Goal: Book appointment/travel/reservation

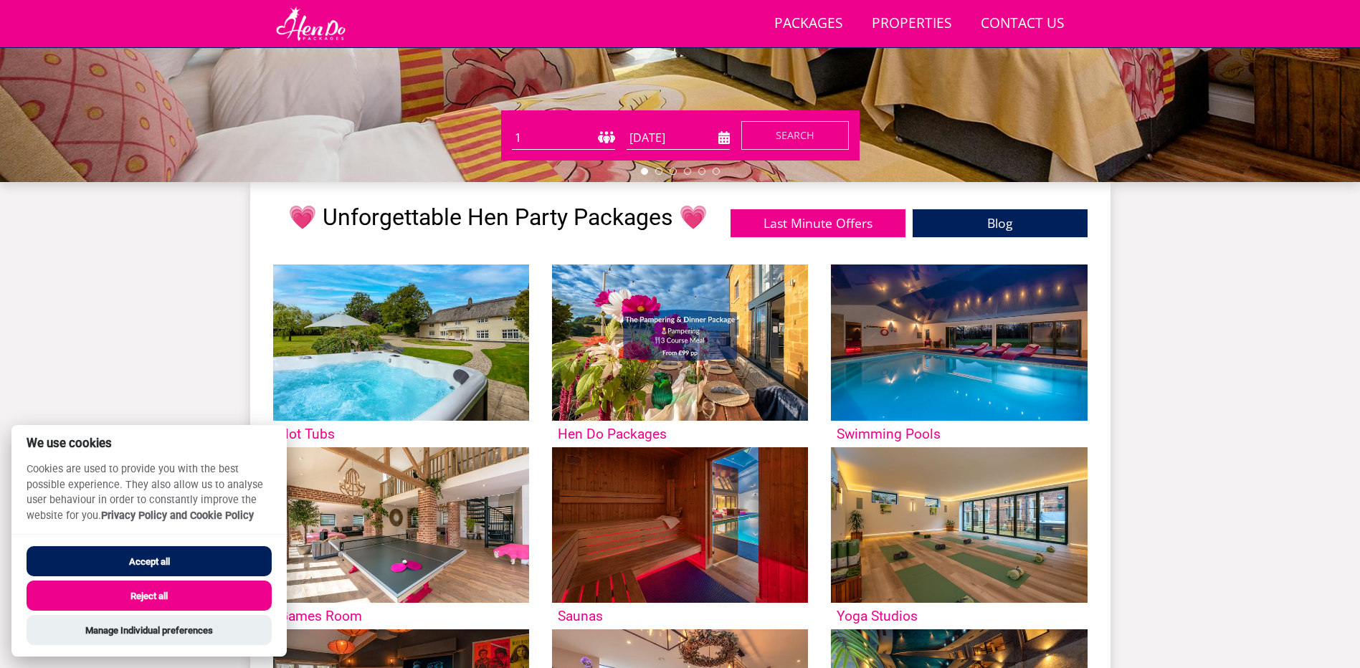
scroll to position [459, 0]
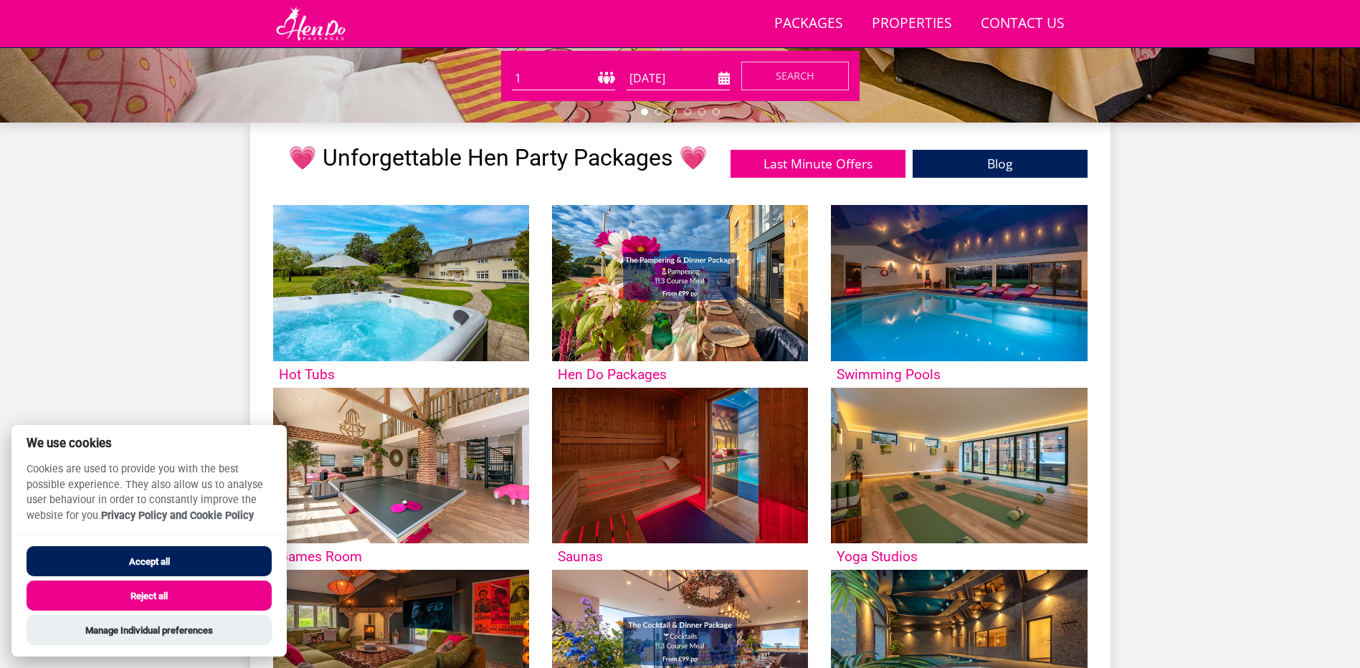
click at [162, 598] on button "Reject all" at bounding box center [149, 596] width 245 height 30
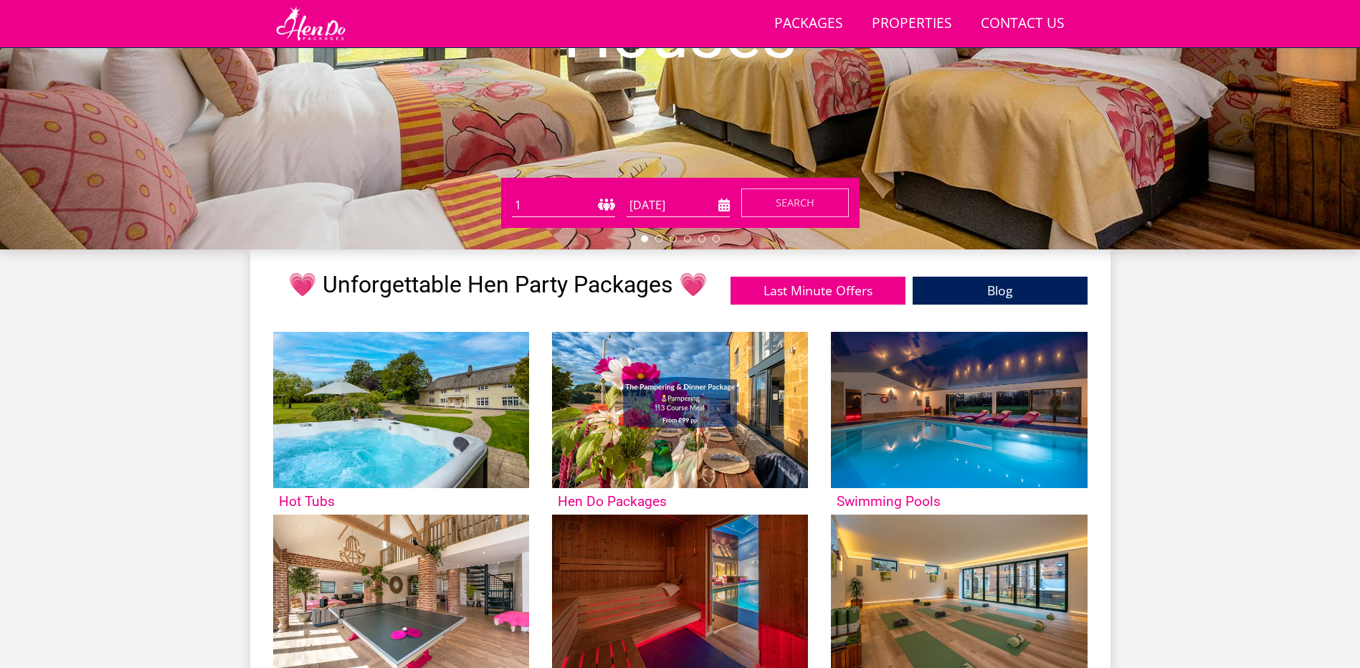
scroll to position [330, 0]
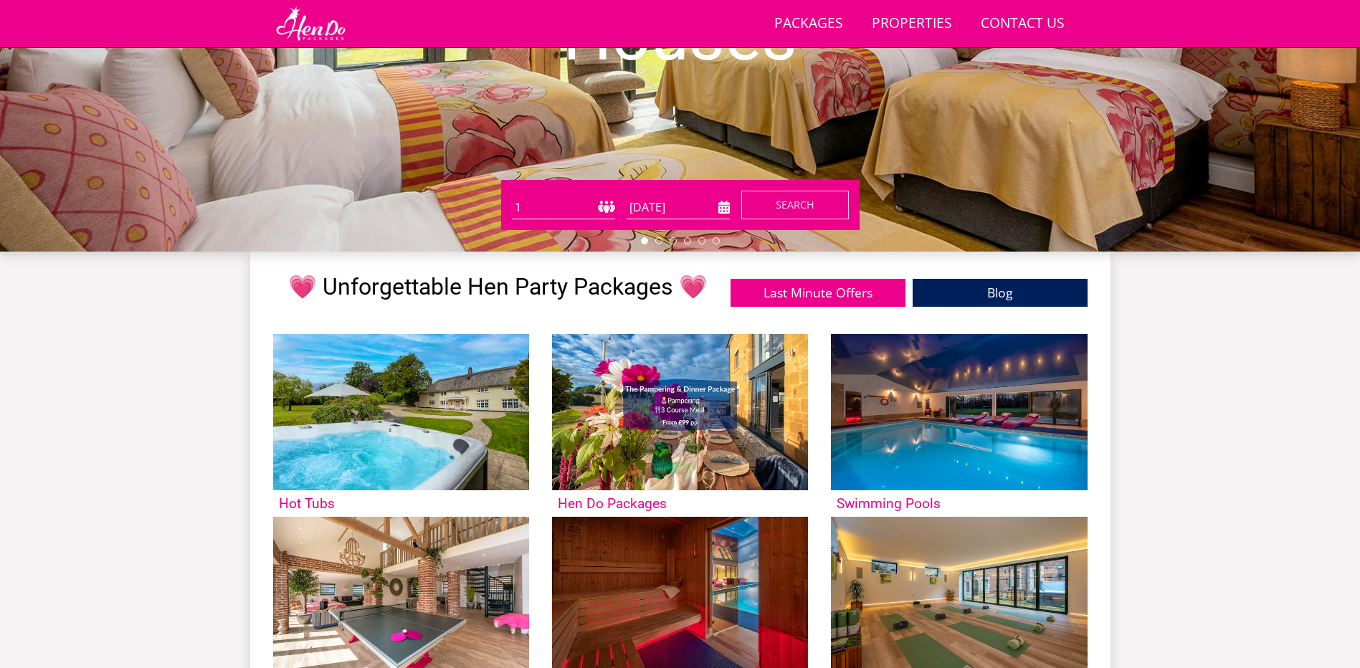
click at [602, 206] on select "1 2 3 4 5 6 7 8 9 10 11 12 13 14 15 16 17 18 19 20 21 22 23 24 25 26 27 28 29 3…" at bounding box center [563, 208] width 103 height 24
select select "6"
click at [512, 196] on select "1 2 3 4 5 6 7 8 9 10 11 12 13 14 15 16 17 18 19 20 21 22 23 24 25 26 27 28 29 3…" at bounding box center [563, 208] width 103 height 24
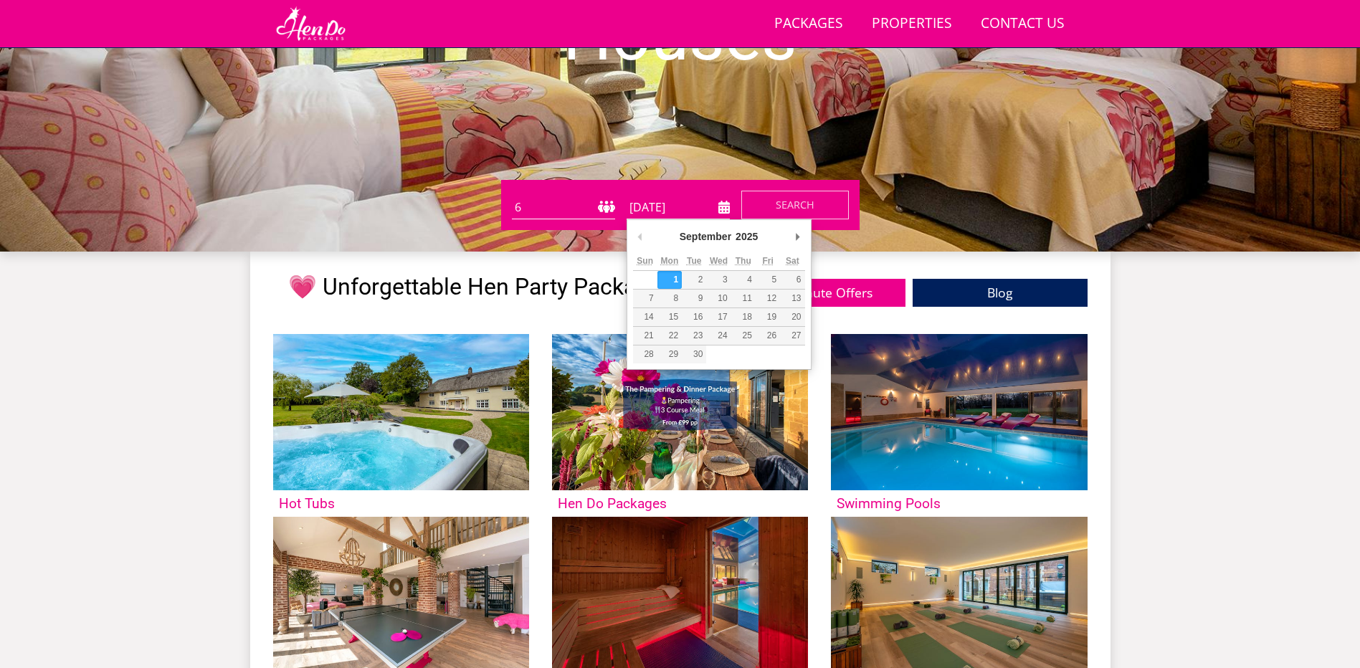
click at [697, 209] on input "[DATE]" at bounding box center [677, 208] width 103 height 24
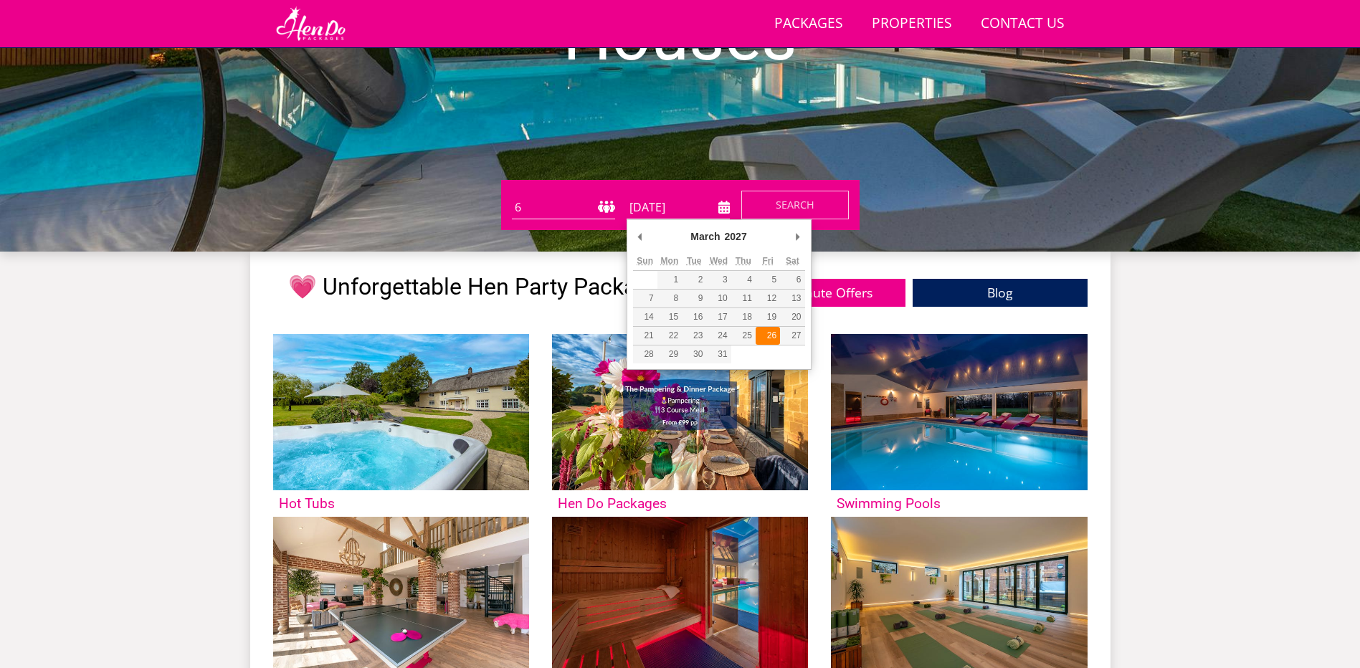
type input "[DATE]"
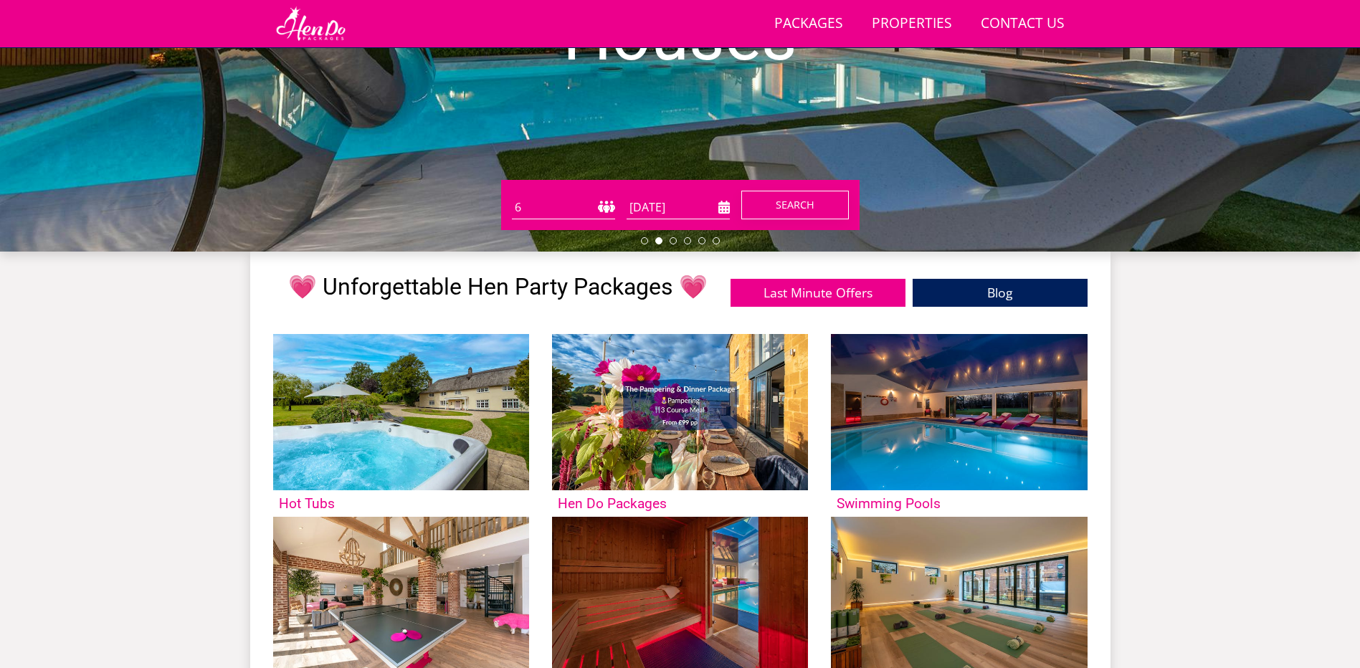
click at [778, 208] on span "Search" at bounding box center [794, 205] width 39 height 14
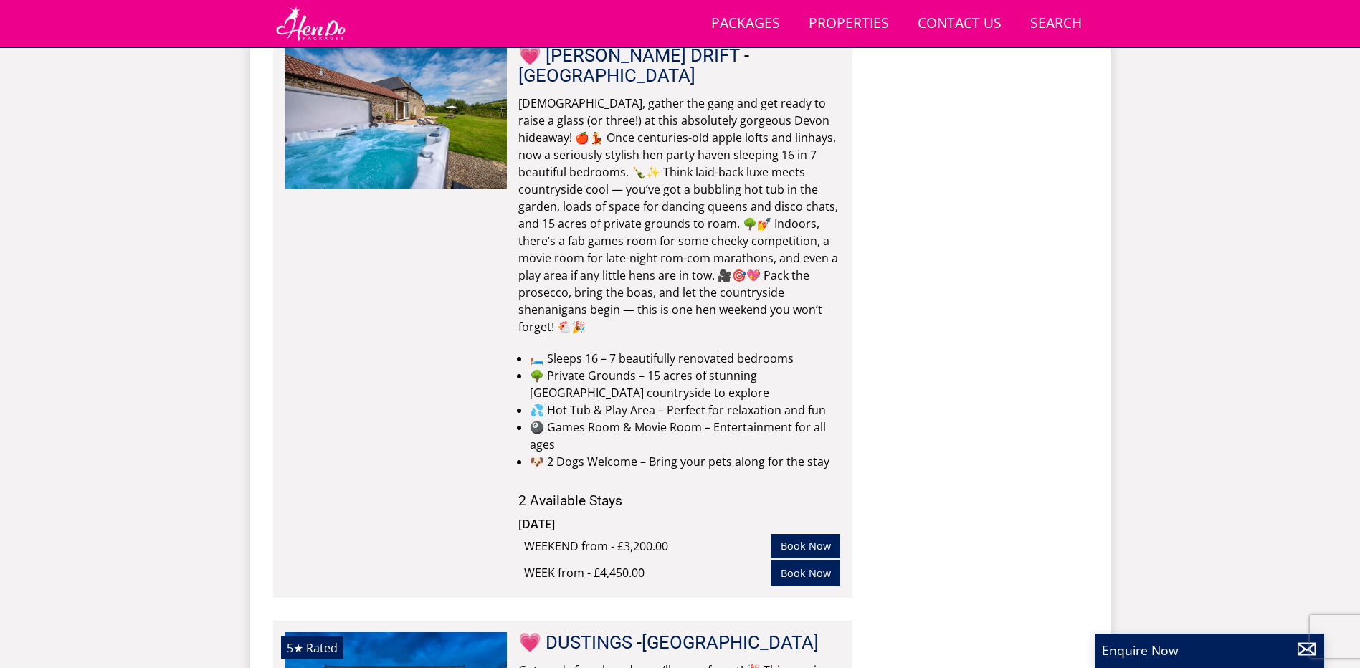
scroll to position [10335, 0]
click at [868, 29] on link "Properties" at bounding box center [849, 24] width 92 height 32
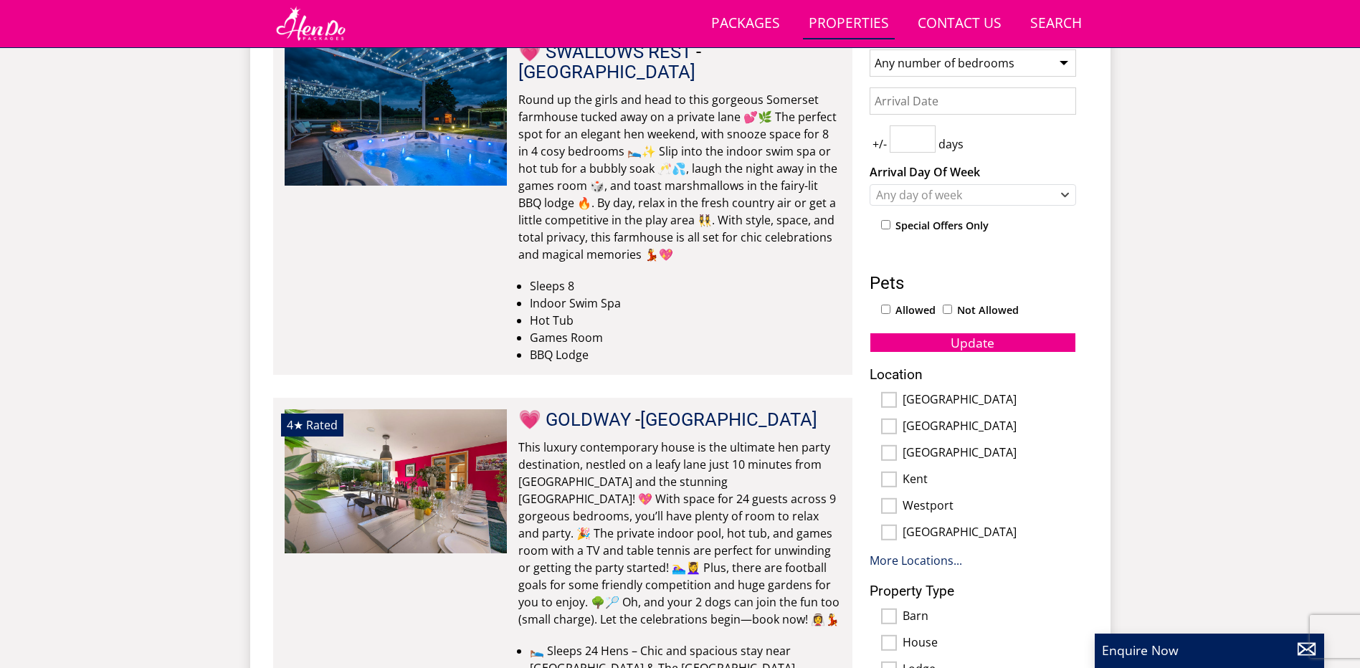
scroll to position [623, 0]
click at [917, 479] on label "Kent" at bounding box center [988, 480] width 173 height 16
click at [897, 479] on input "Kent" at bounding box center [889, 479] width 16 height 16
checkbox input "true"
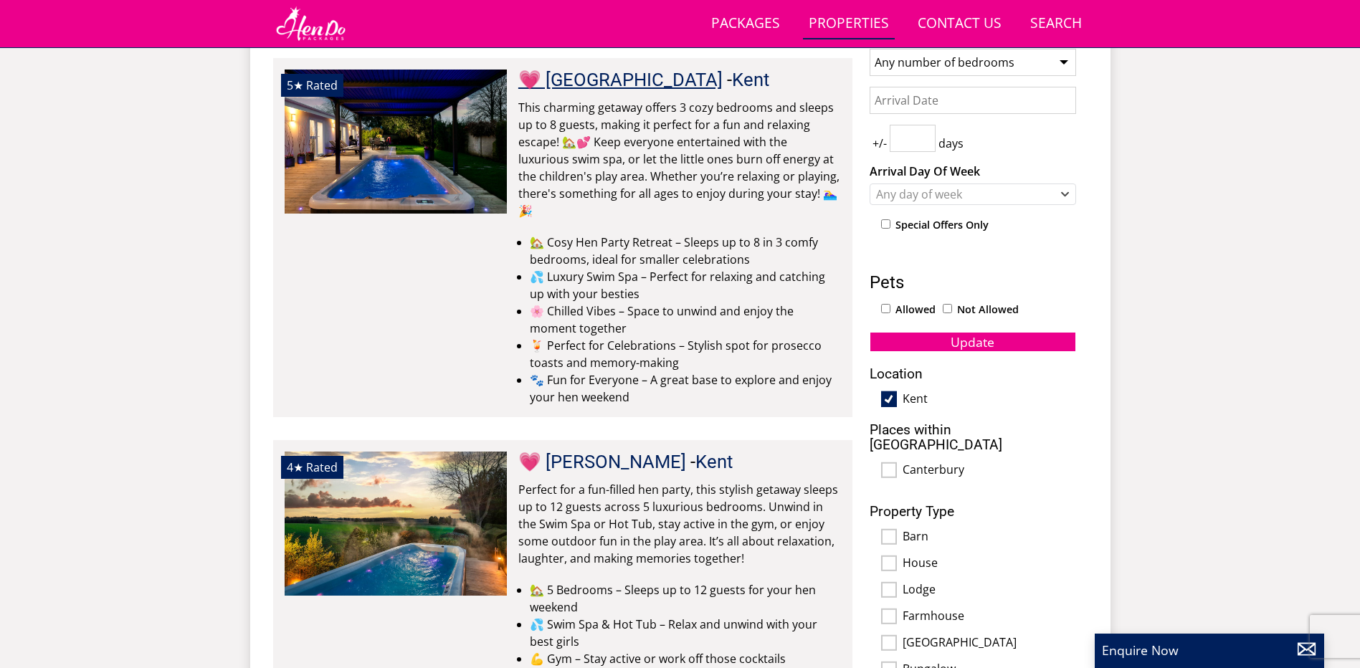
click at [583, 77] on link "💗 [GEOGRAPHIC_DATA]" at bounding box center [620, 80] width 204 height 22
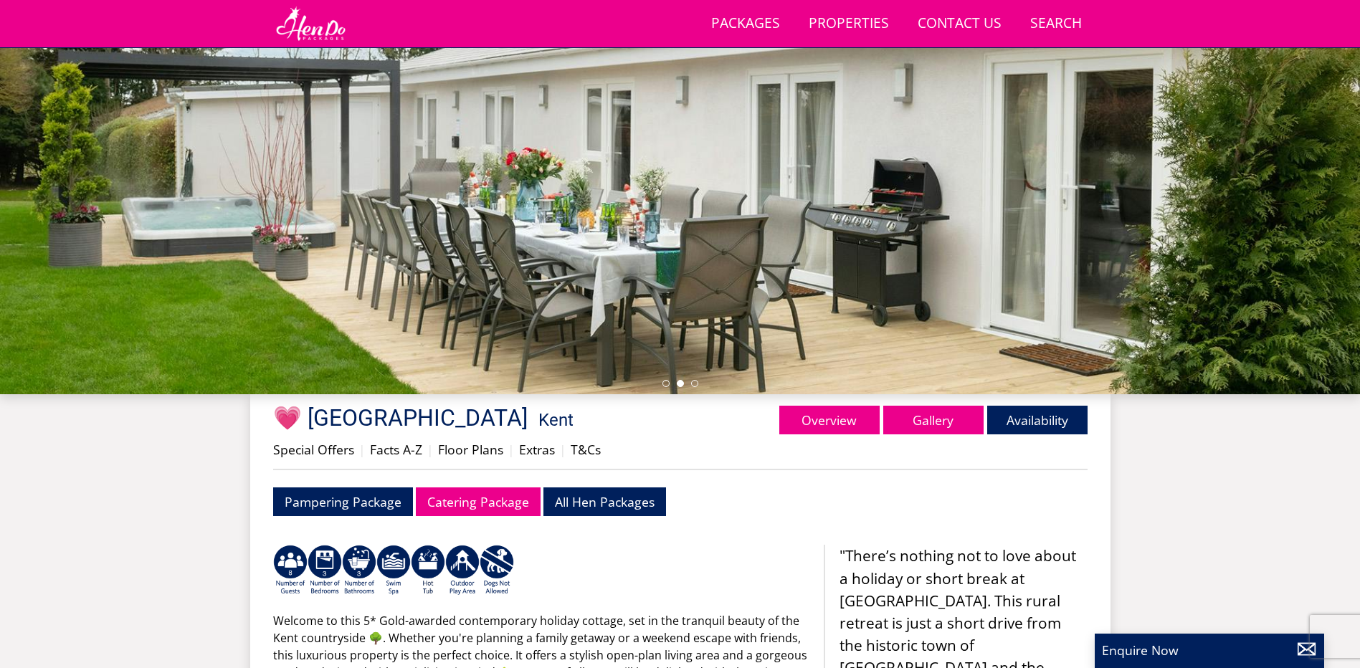
scroll to position [188, 0]
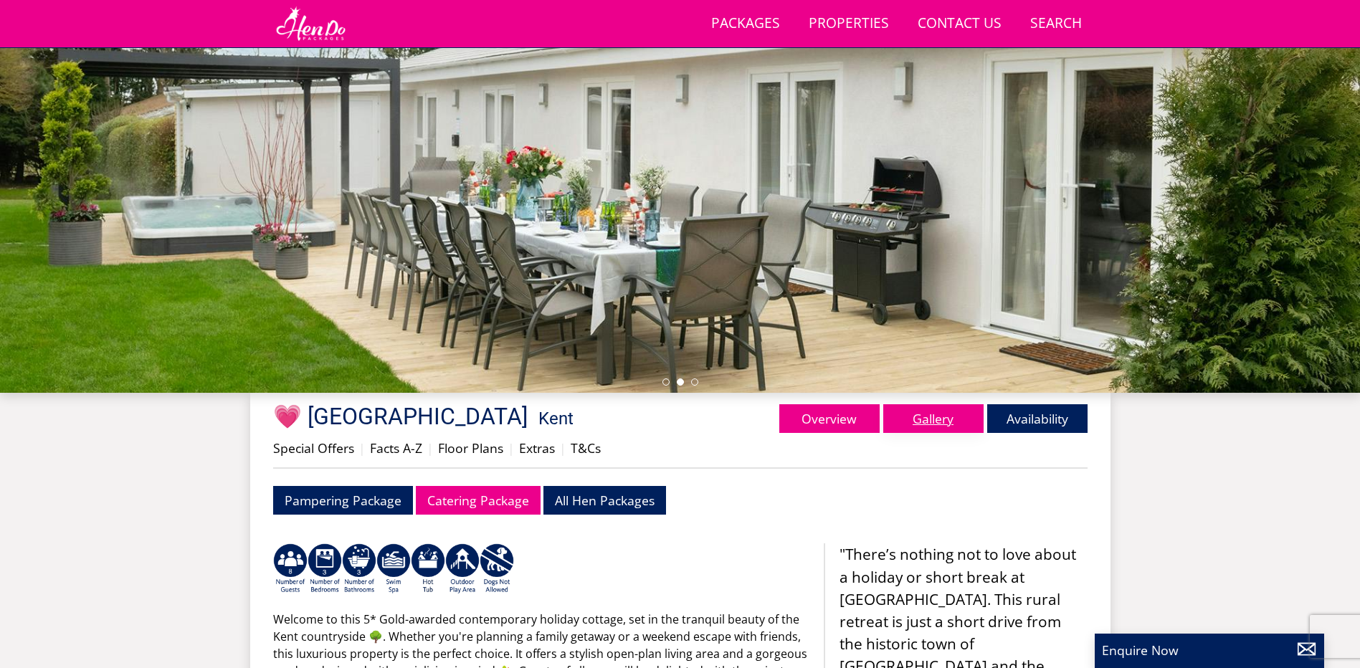
click at [960, 412] on link "Gallery" at bounding box center [933, 418] width 100 height 29
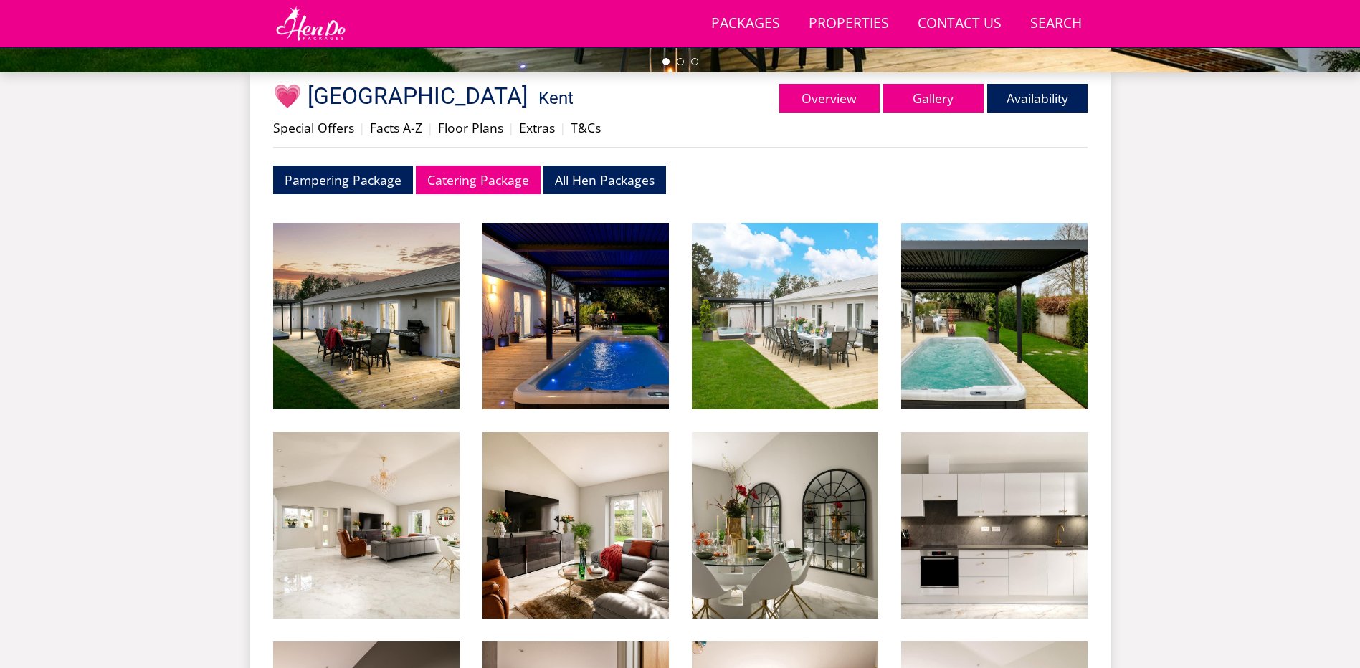
scroll to position [508, 0]
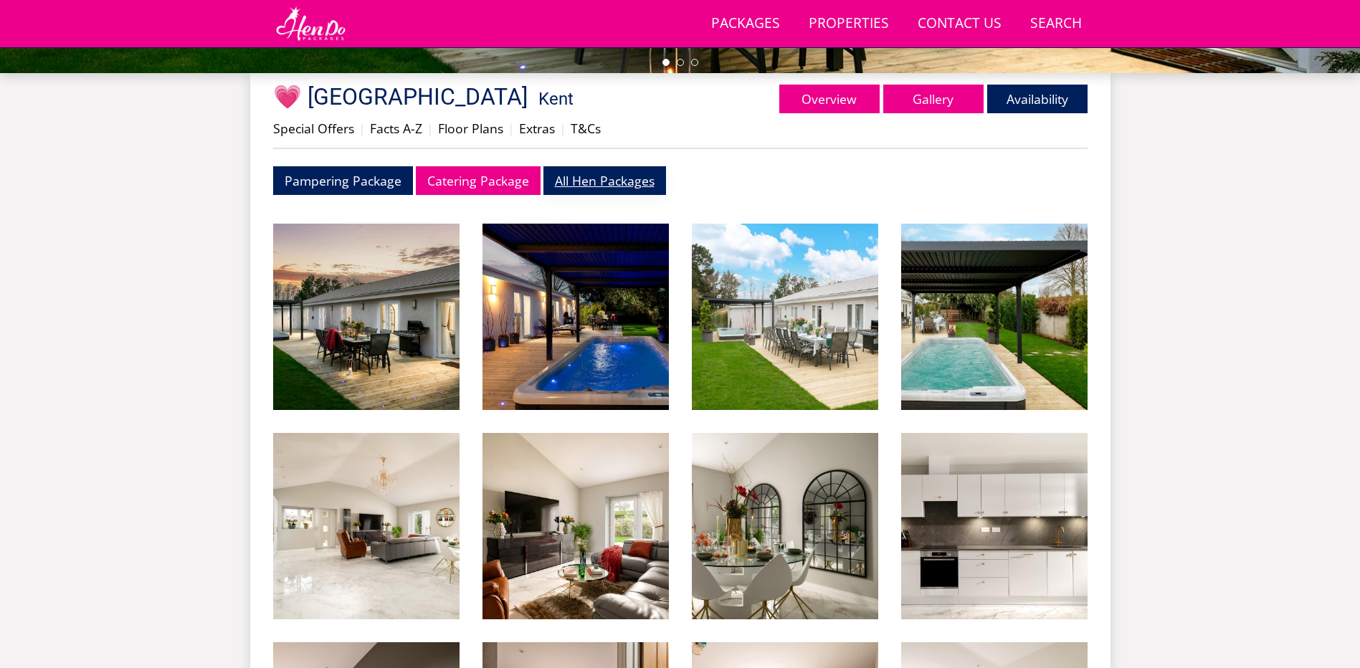
click at [608, 176] on link "All Hen Packages" at bounding box center [604, 180] width 123 height 28
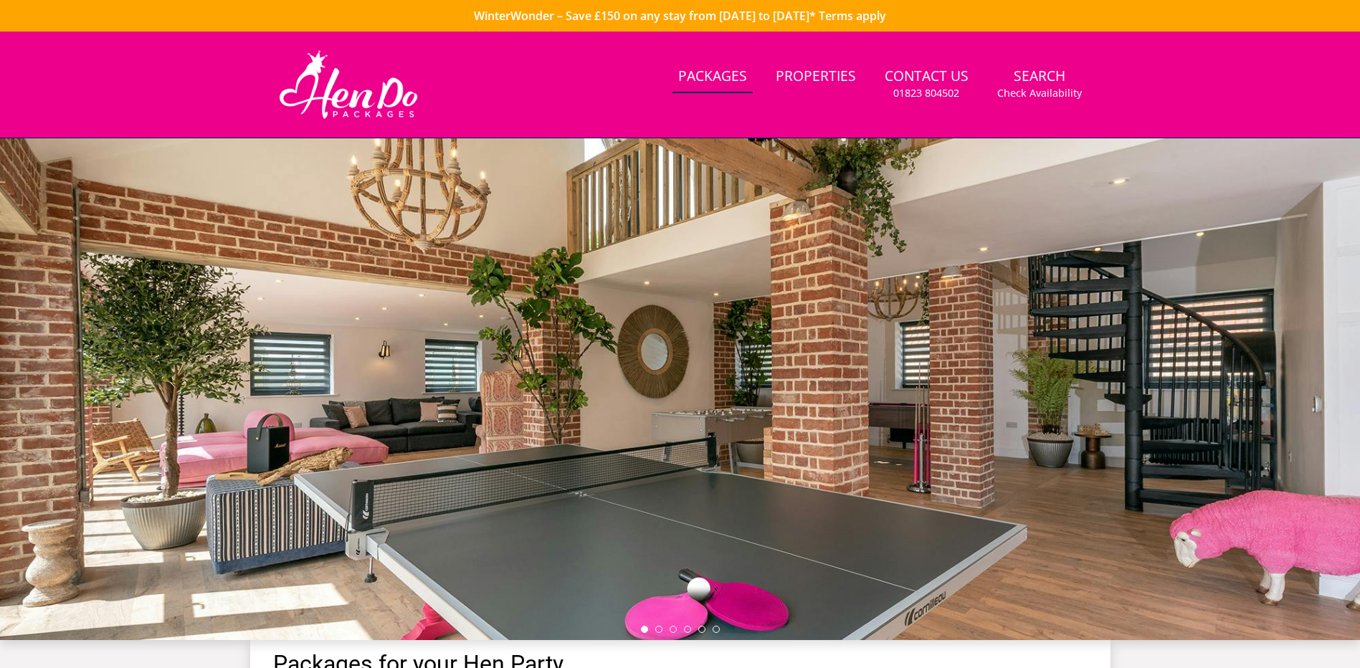
scroll to position [508, 0]
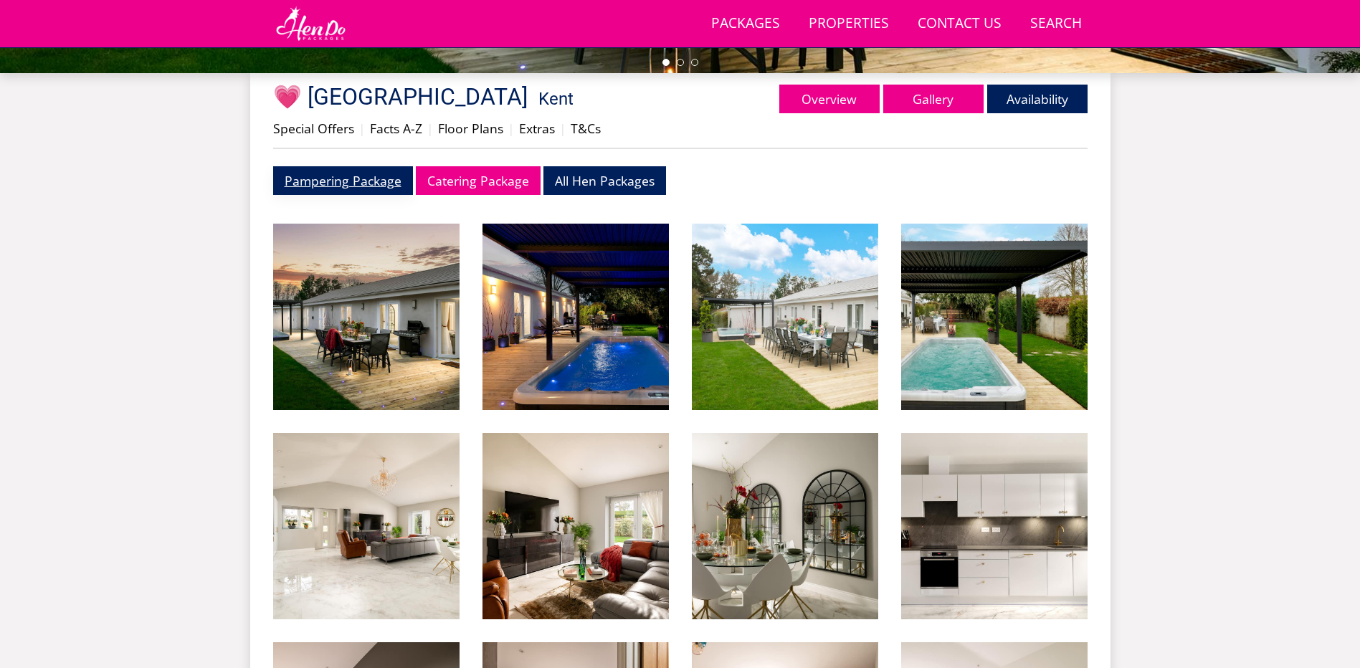
click at [353, 176] on link "Pampering Package" at bounding box center [343, 180] width 140 height 28
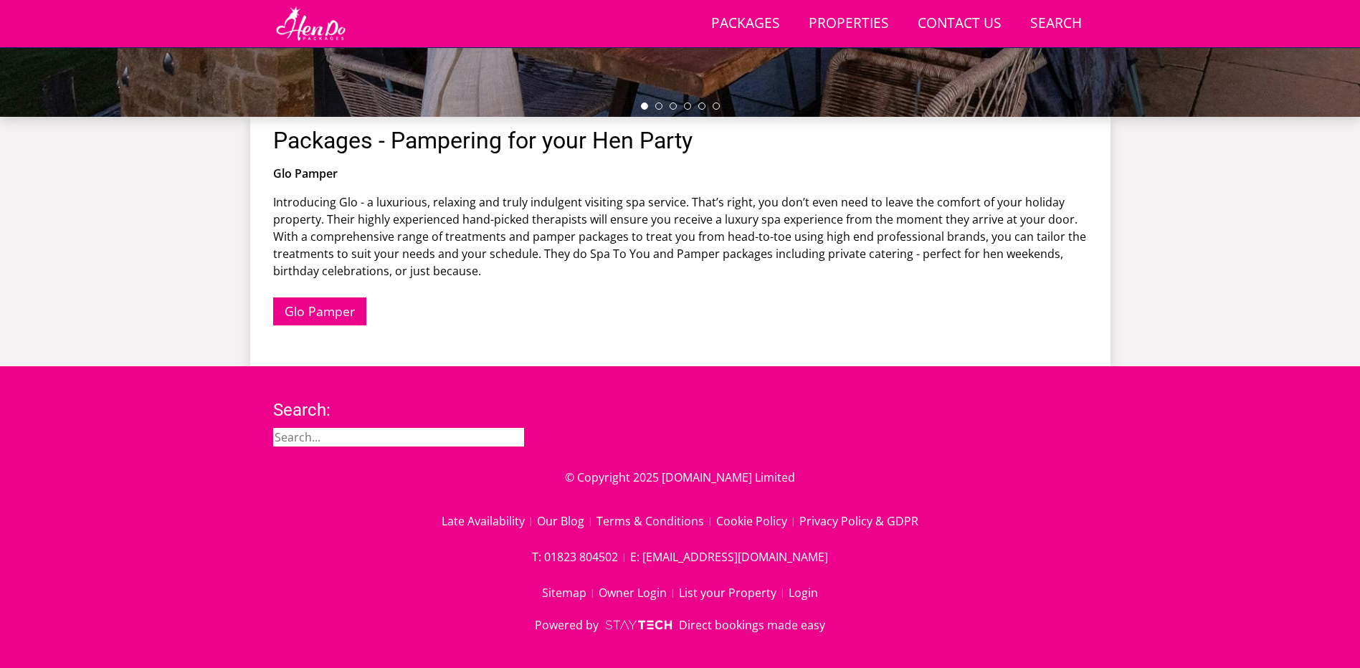
scroll to position [465, 0]
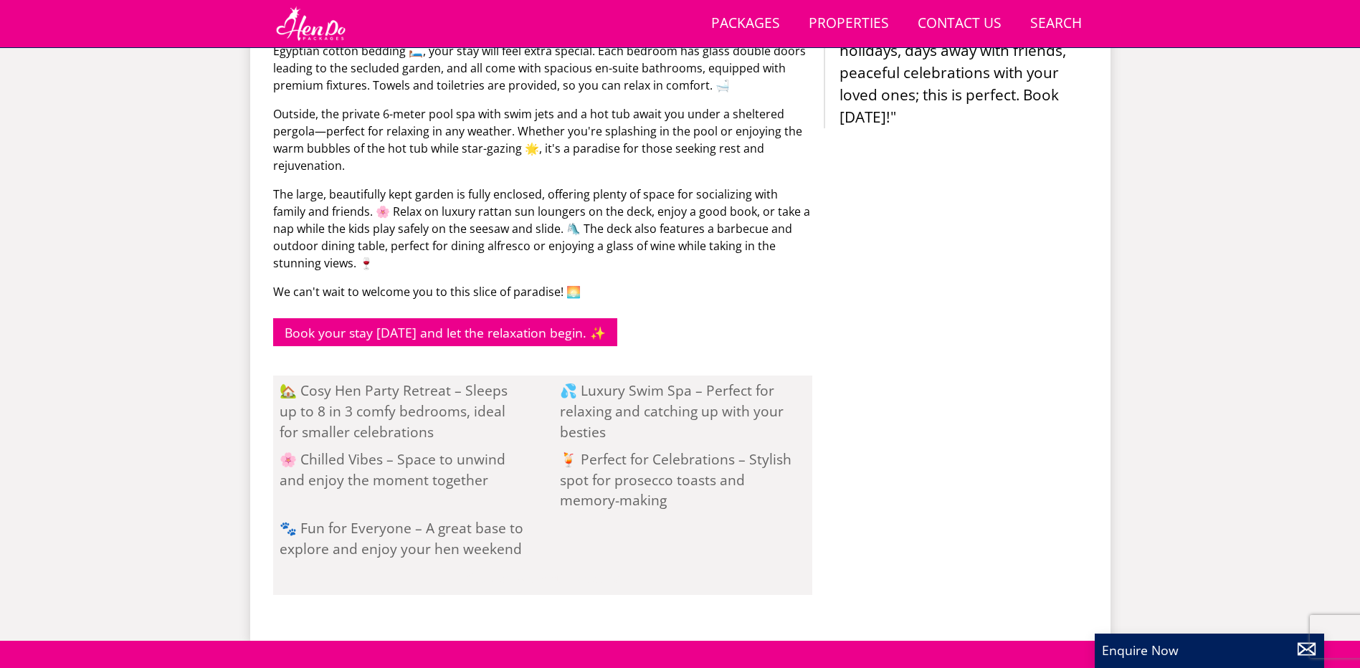
scroll to position [1096, 0]
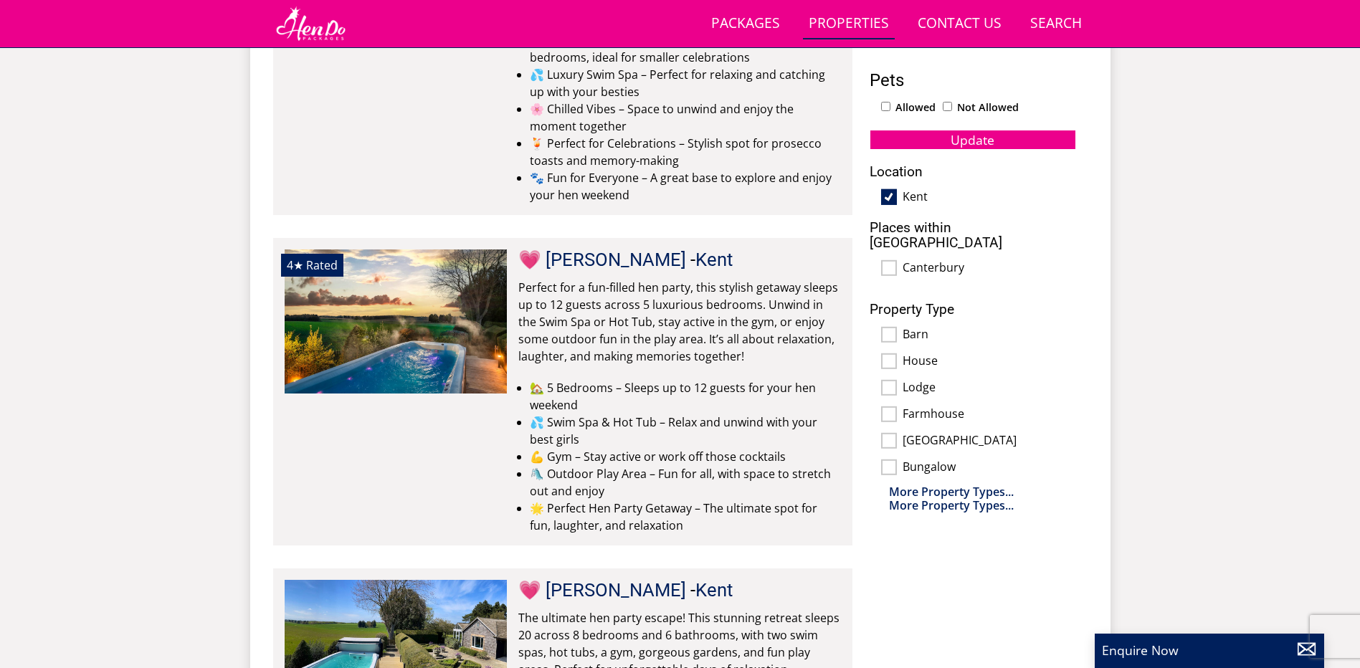
scroll to position [826, 0]
click at [608, 251] on link "💗 [PERSON_NAME]" at bounding box center [602, 259] width 168 height 22
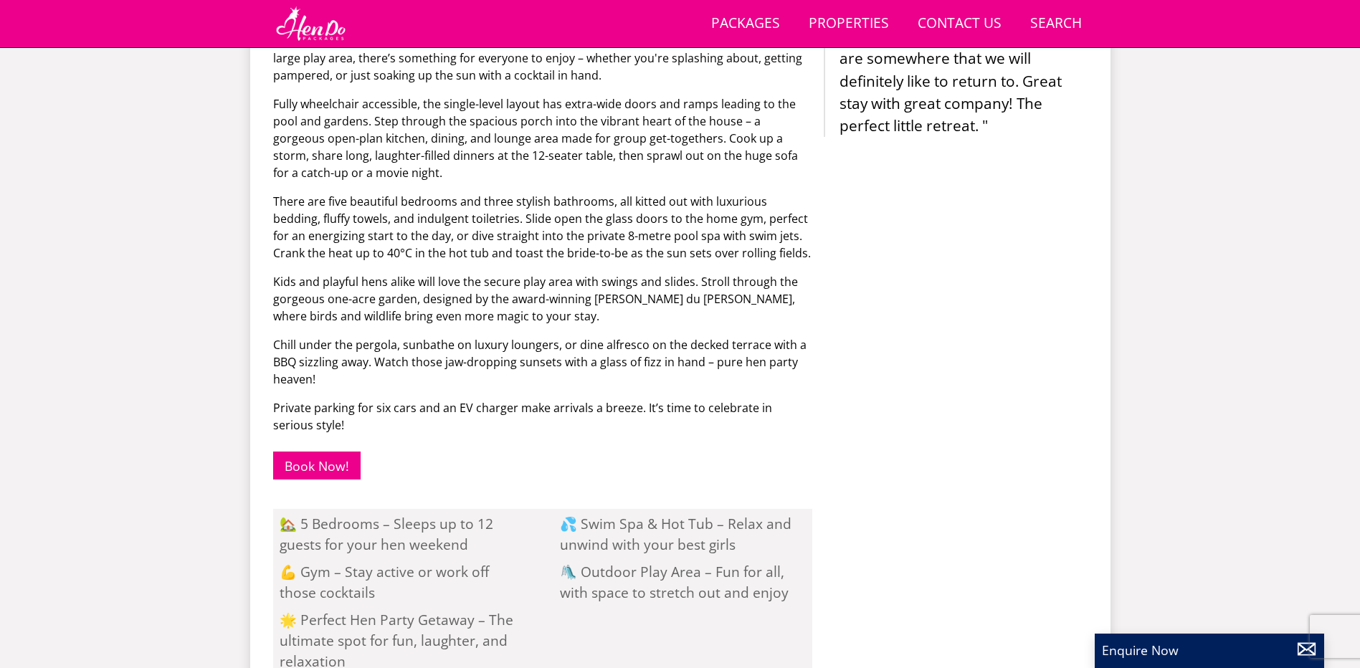
scroll to position [818, 0]
